Goal: Find specific page/section

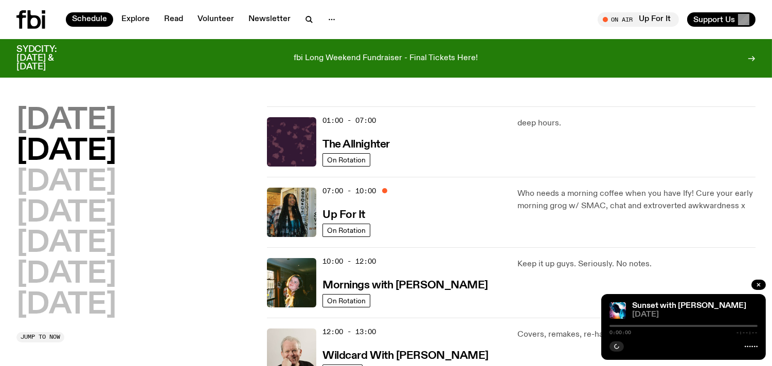
click at [103, 122] on h2 "[DATE]" at bounding box center [66, 120] width 100 height 29
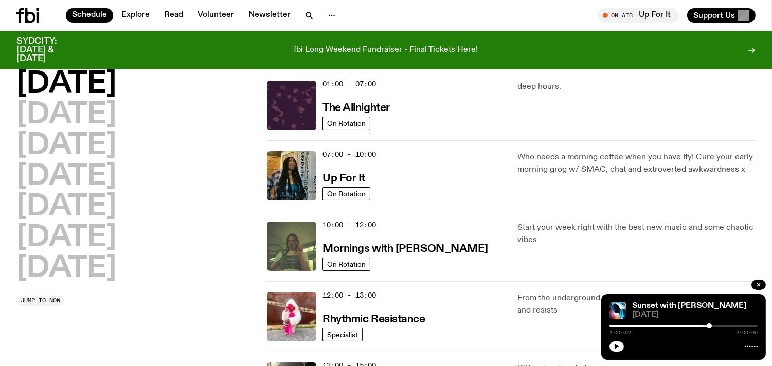
scroll to position [37, 0]
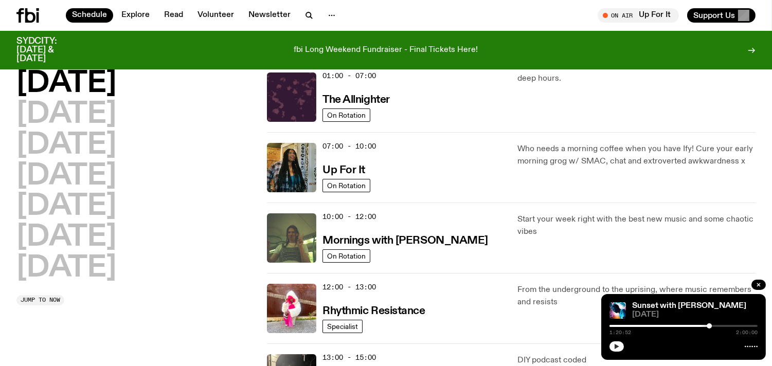
click at [618, 348] on icon "button" at bounding box center [616, 347] width 6 height 6
click at [617, 344] on icon "button" at bounding box center [616, 347] width 6 height 6
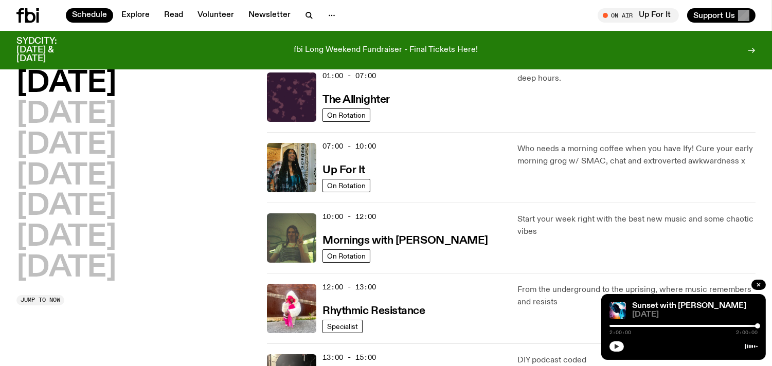
click at [609, 341] on button "button" at bounding box center [616, 346] width 14 height 10
click at [616, 326] on div at bounding box center [683, 326] width 148 height 2
